Goal: Transaction & Acquisition: Purchase product/service

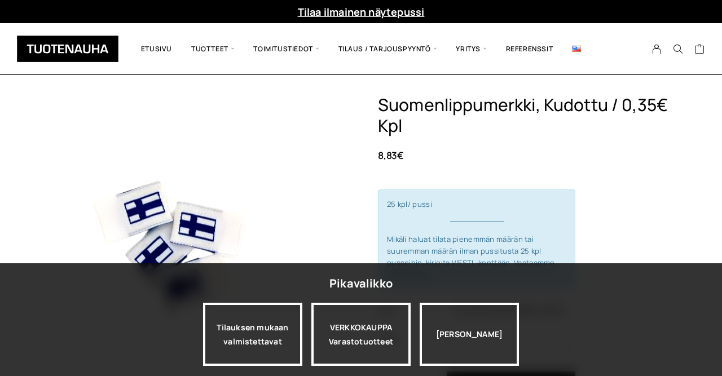
click at [319, 233] on img at bounding box center [180, 244] width 299 height 299
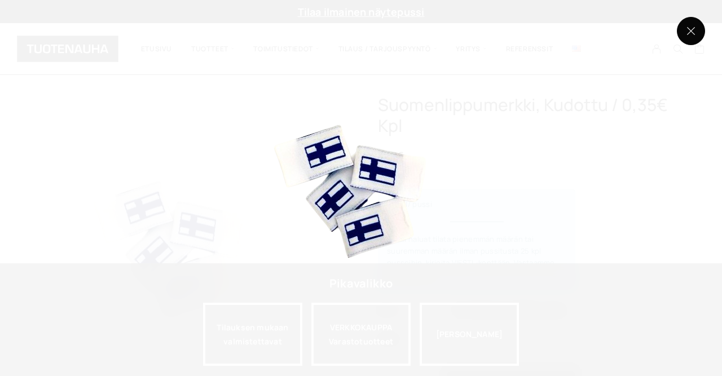
click at [686, 29] on button at bounding box center [691, 31] width 28 height 28
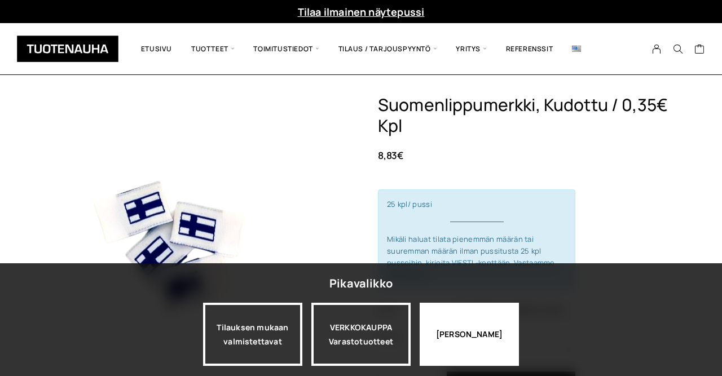
click at [467, 338] on div "[PERSON_NAME]" at bounding box center [469, 334] width 99 height 63
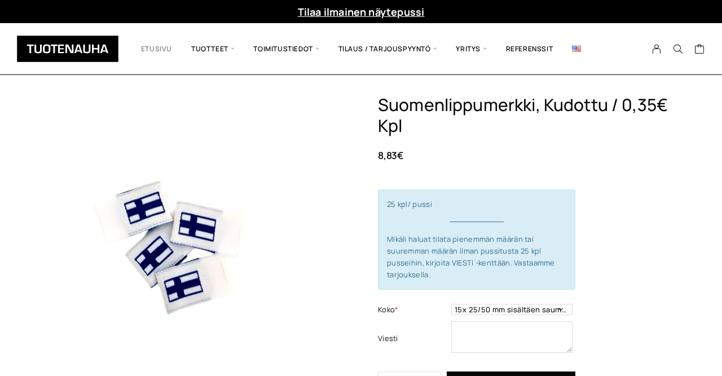
click at [148, 46] on link "Etusivu" at bounding box center [156, 49] width 50 height 34
